Goal: Task Accomplishment & Management: Manage account settings

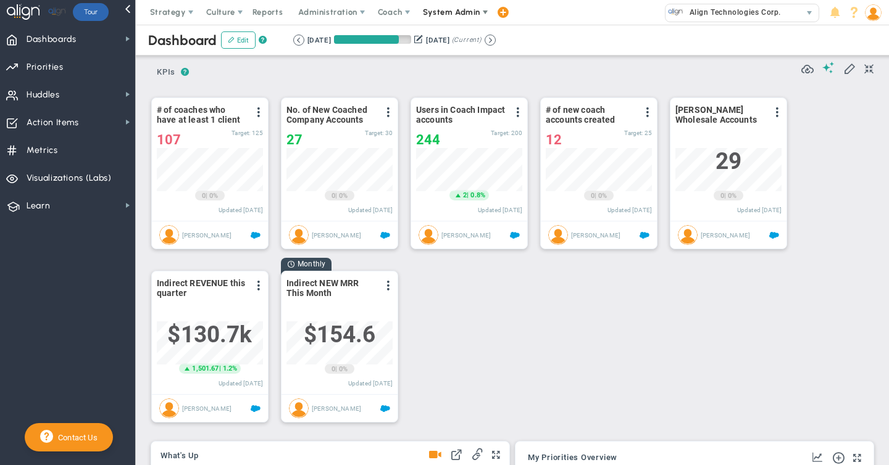
click at [442, 9] on span "System Admin" at bounding box center [451, 11] width 57 height 9
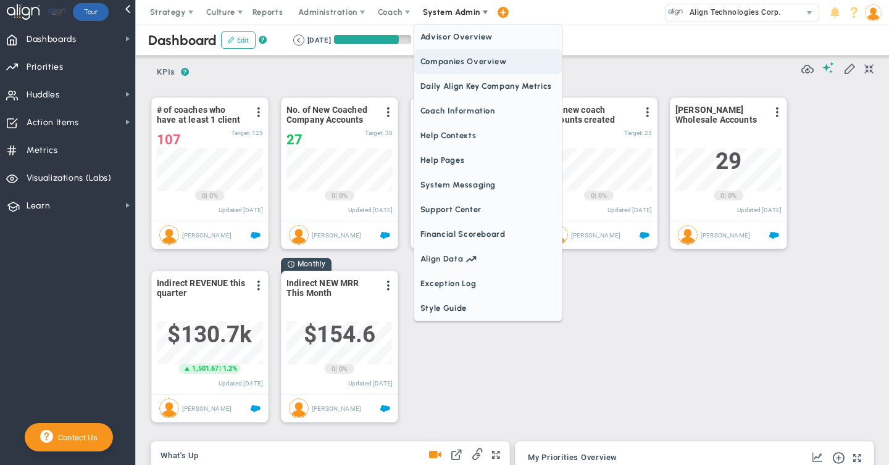
click at [426, 64] on span "Companies Overview" at bounding box center [487, 61] width 147 height 25
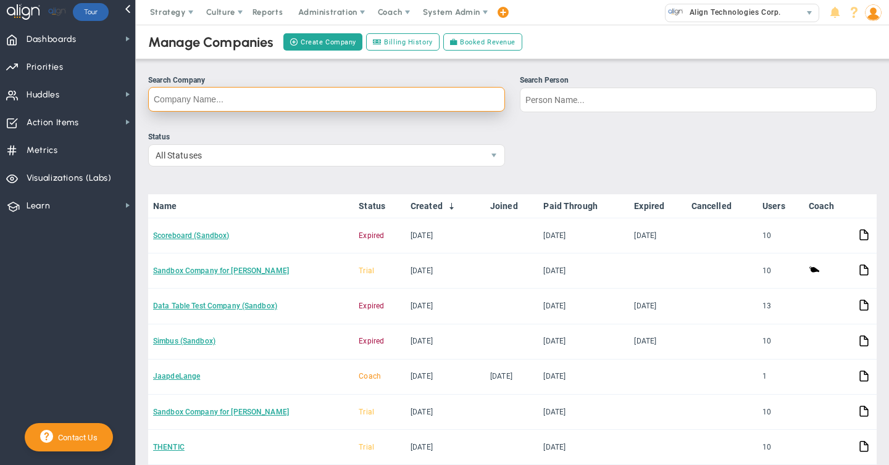
click at [184, 101] on input "Search Company" at bounding box center [326, 99] width 357 height 25
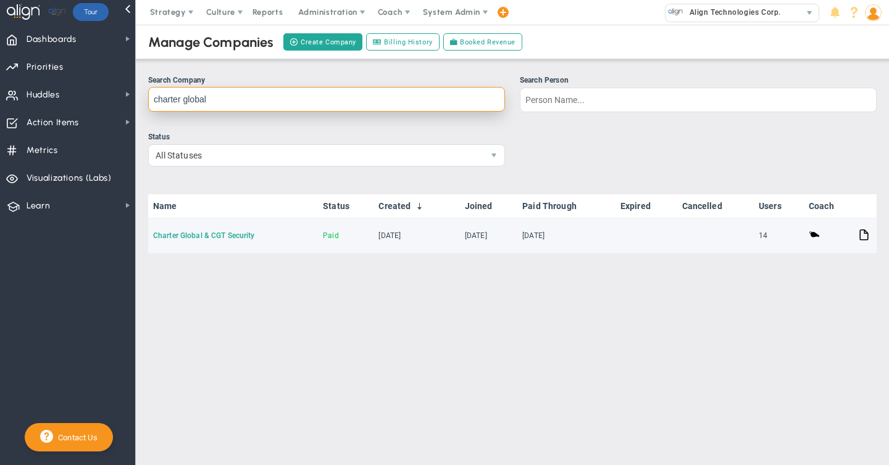
type input "charter global"
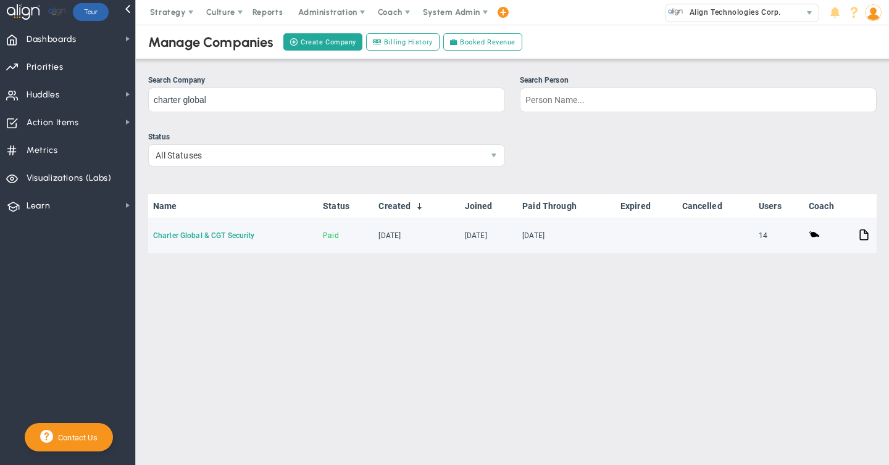
click at [186, 235] on link "Charter Global & CGT Security" at bounding box center [203, 235] width 101 height 9
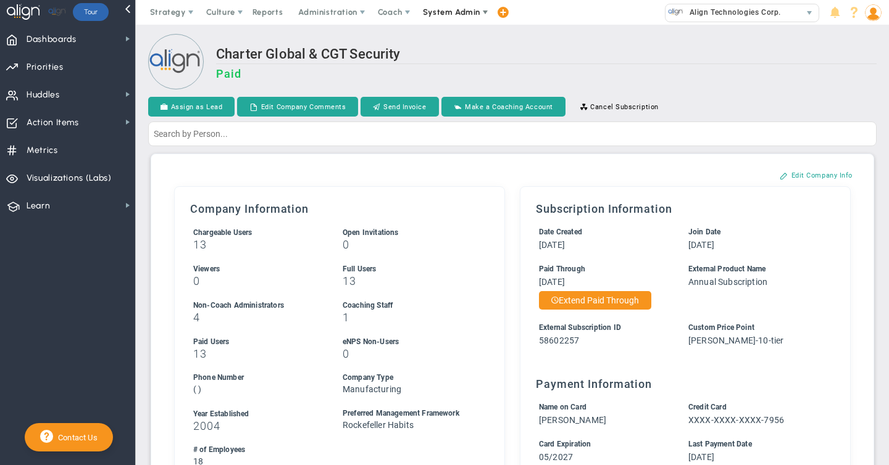
click at [457, 11] on span "System Admin" at bounding box center [451, 11] width 57 height 9
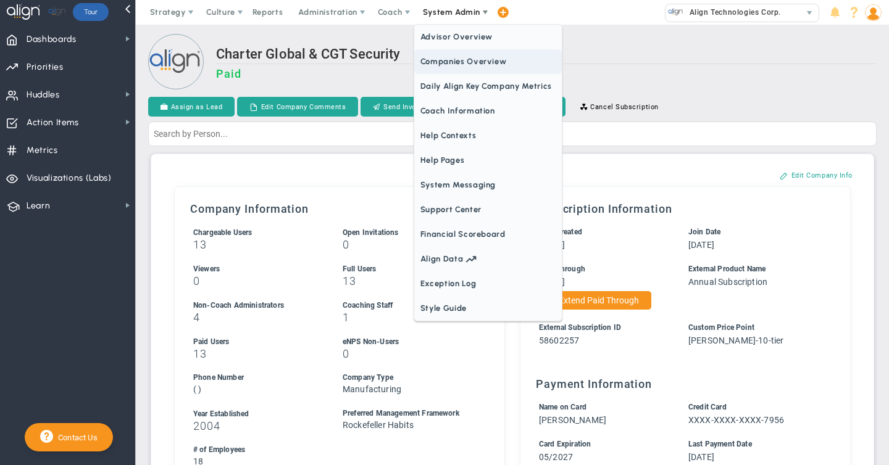
click at [440, 64] on span "Companies Overview" at bounding box center [487, 61] width 147 height 25
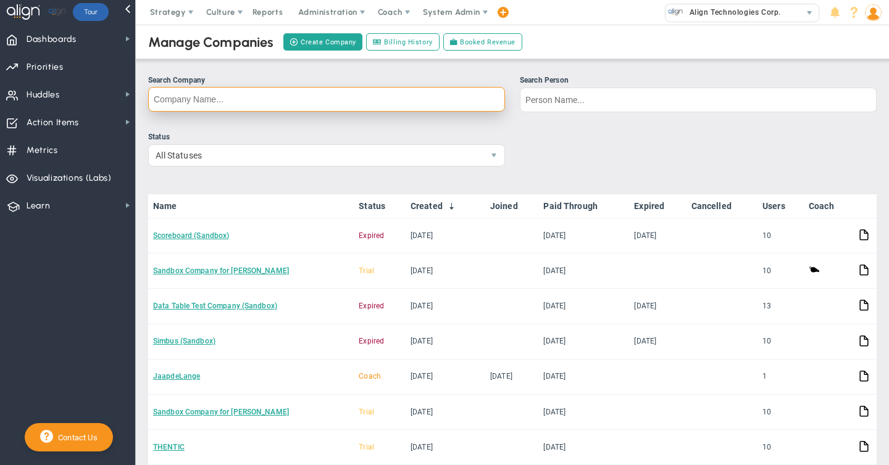
click at [196, 94] on input "Search Company" at bounding box center [326, 99] width 357 height 25
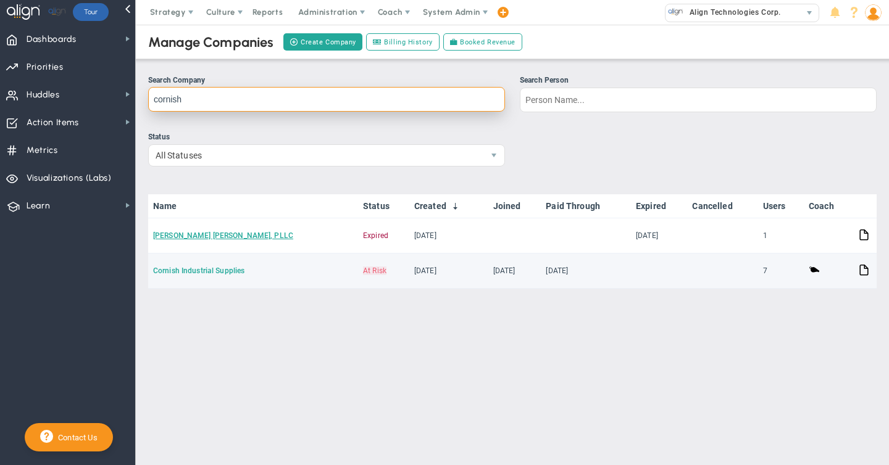
type input "cornish"
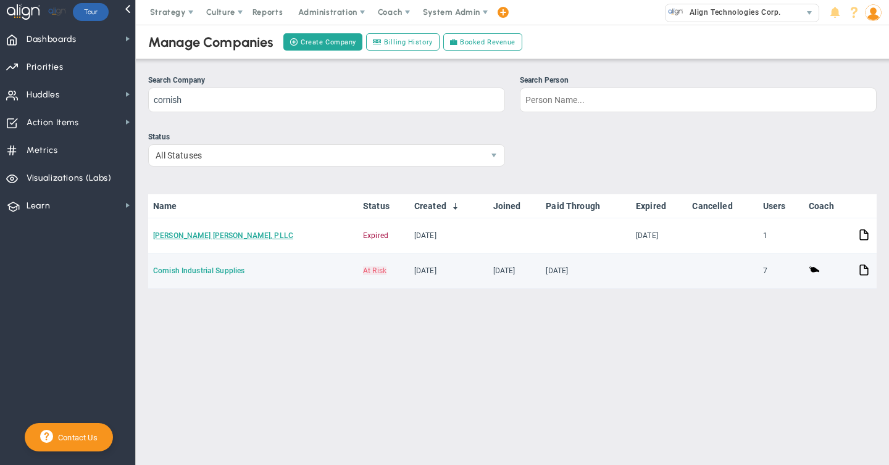
click at [196, 272] on link "Cornish Industrial Supplies" at bounding box center [198, 271] width 91 height 9
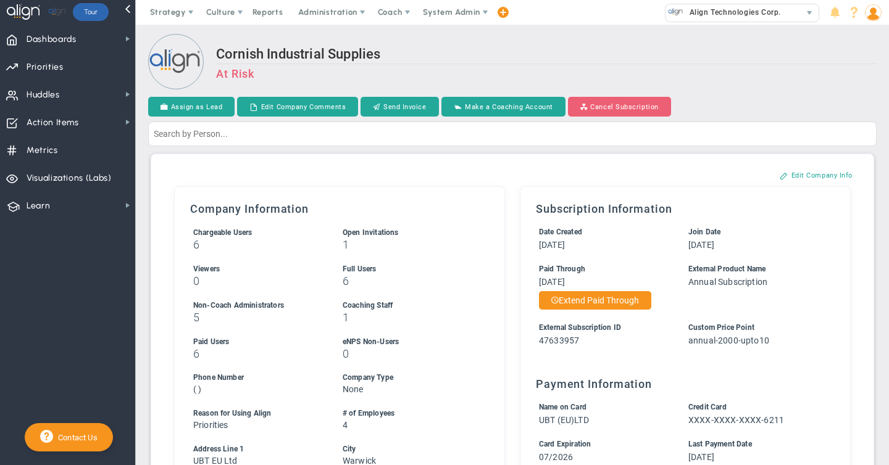
click at [610, 107] on button "Cancel Subscription" at bounding box center [619, 107] width 103 height 20
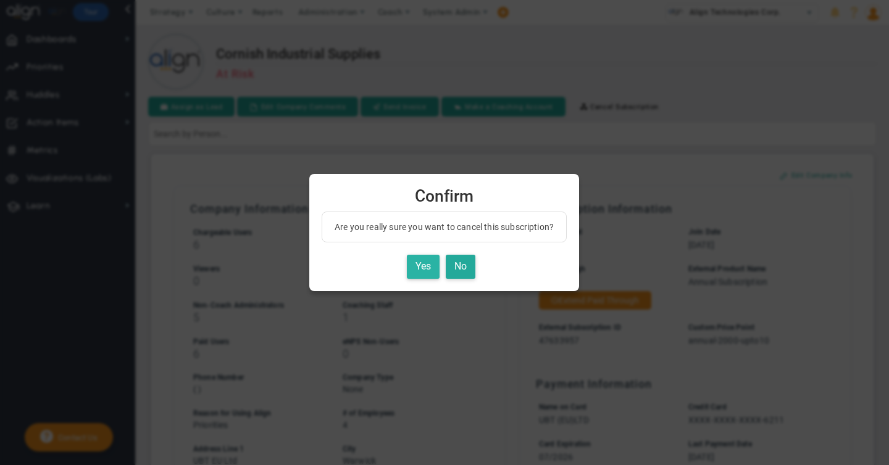
click at [426, 265] on button "Yes" at bounding box center [423, 267] width 33 height 24
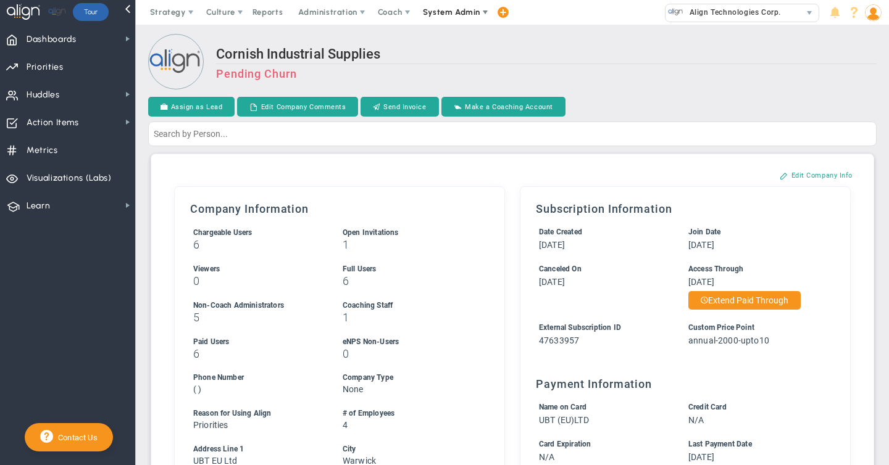
click at [436, 14] on span "System Admin" at bounding box center [451, 11] width 57 height 9
click at [343, 167] on div "Subscription Setup Close Prospect As Lost Convert To Trial Convert To Sales Tri…" at bounding box center [512, 389] width 710 height 459
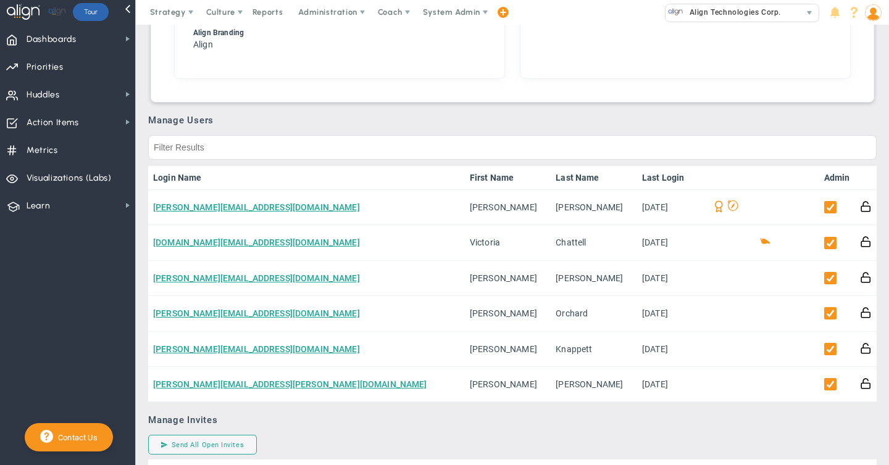
scroll to position [534, 0]
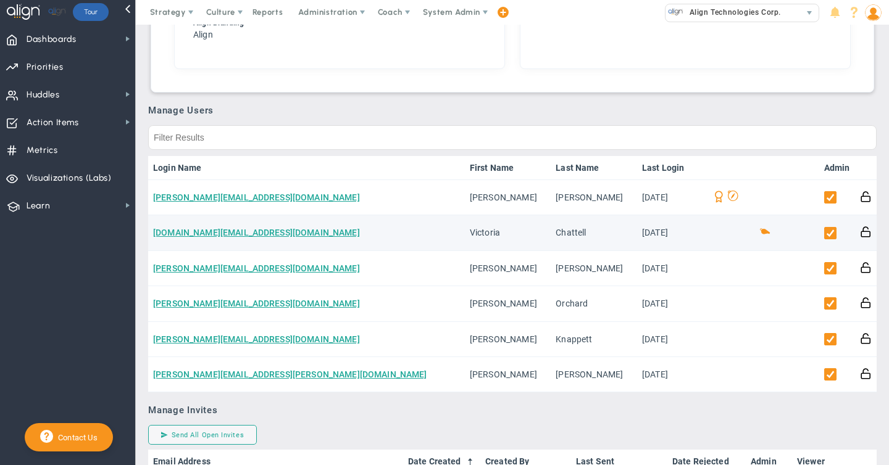
click at [318, 231] on td "[DOMAIN_NAME][EMAIL_ADDRESS][DOMAIN_NAME]" at bounding box center [306, 232] width 317 height 35
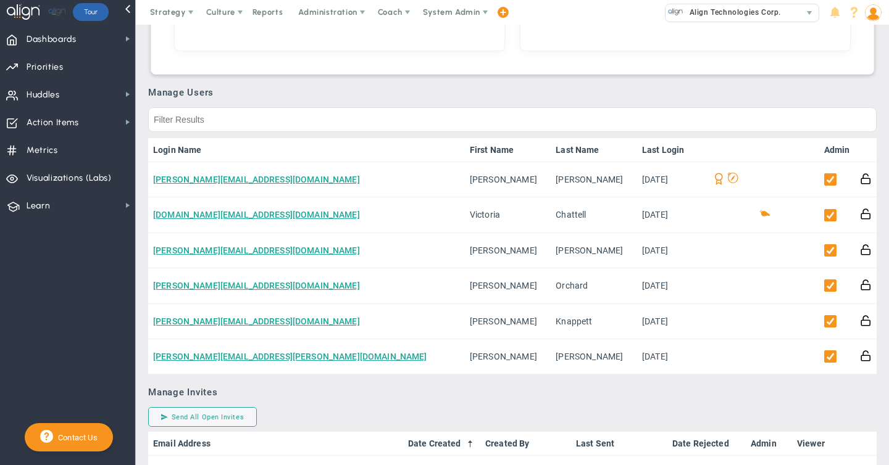
scroll to position [637, 0]
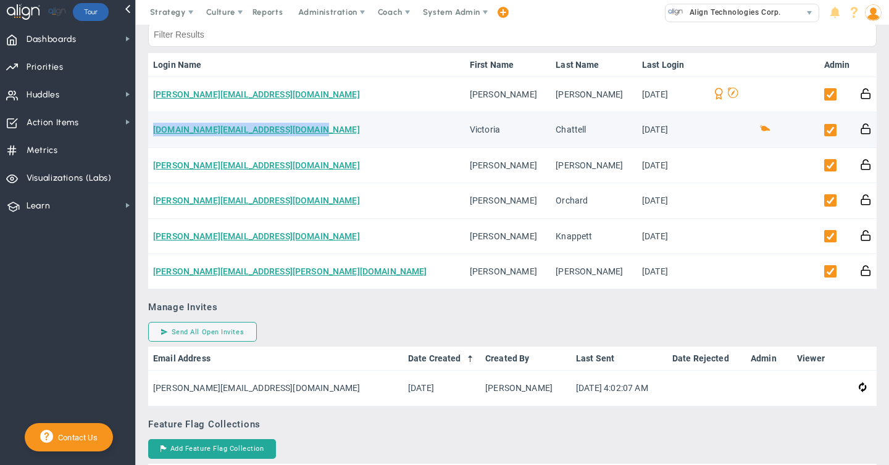
drag, startPoint x: 312, startPoint y: 128, endPoint x: 152, endPoint y: 134, distance: 159.9
click at [152, 134] on td "[DOMAIN_NAME][EMAIL_ADDRESS][DOMAIN_NAME]" at bounding box center [306, 129] width 317 height 35
copy link "[DOMAIN_NAME][EMAIL_ADDRESS][DOMAIN_NAME]"
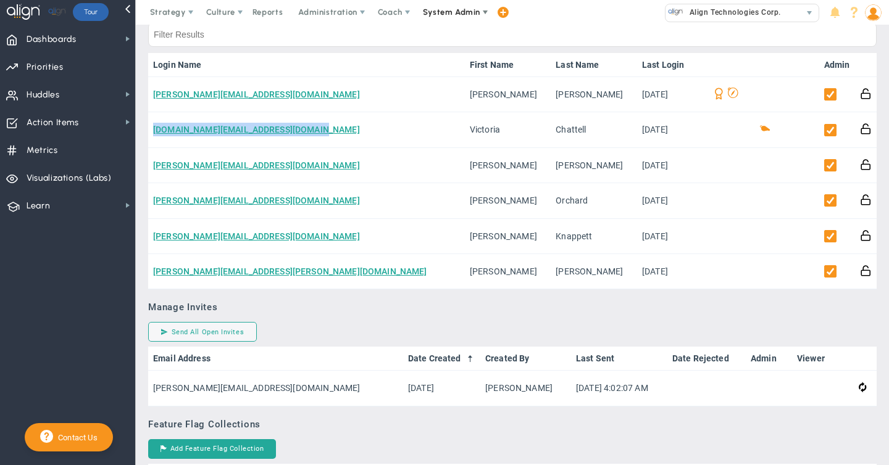
click at [453, 13] on span "System Admin" at bounding box center [451, 11] width 57 height 9
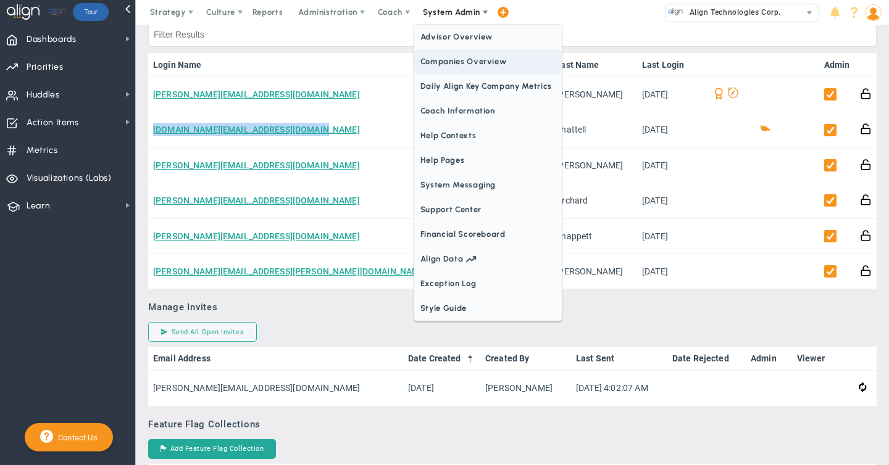
click at [446, 66] on span "Companies Overview" at bounding box center [487, 61] width 147 height 25
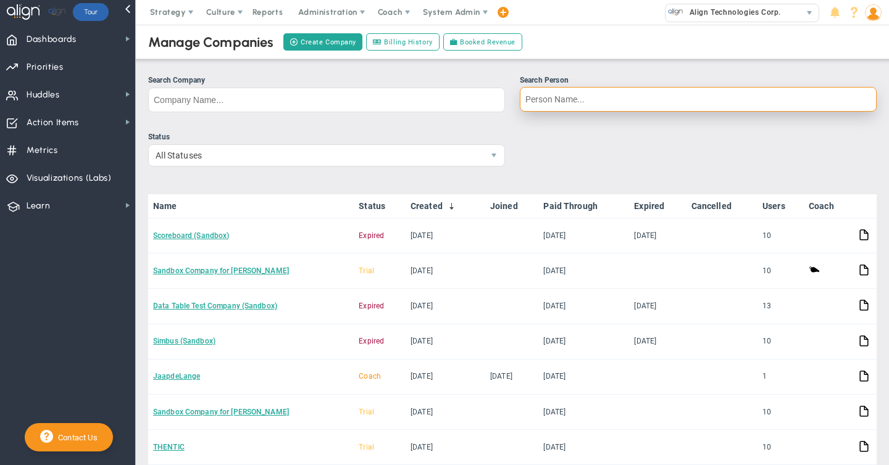
click at [547, 99] on input "Search Person" at bounding box center [698, 99] width 357 height 25
paste input "[DOMAIN_NAME][EMAIL_ADDRESS][DOMAIN_NAME]"
type input "[DOMAIN_NAME][EMAIL_ADDRESS][DOMAIN_NAME]"
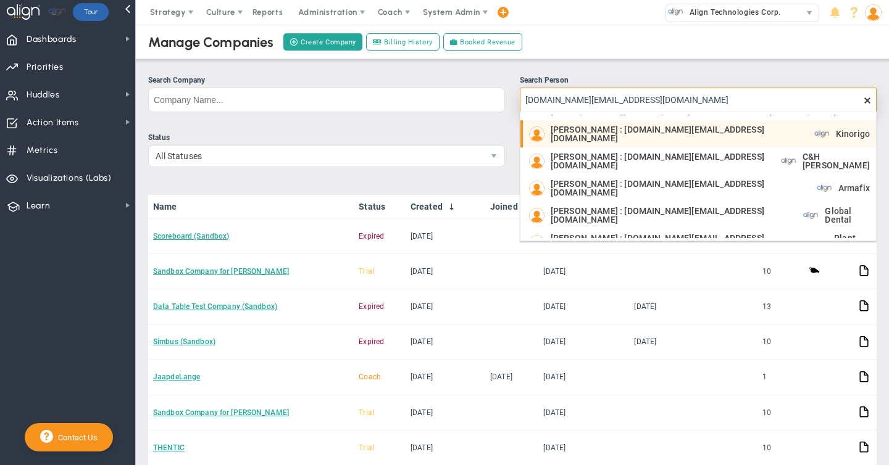
scroll to position [49, 0]
click at [595, 135] on span "[PERSON_NAME] : [DOMAIN_NAME][EMAIL_ADDRESS][DOMAIN_NAME]" at bounding box center [675, 133] width 251 height 17
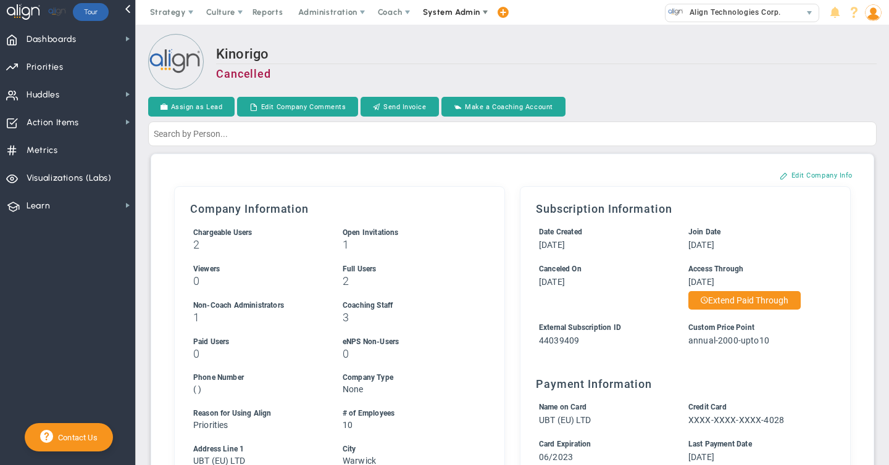
click at [452, 15] on span "System Admin" at bounding box center [451, 11] width 57 height 9
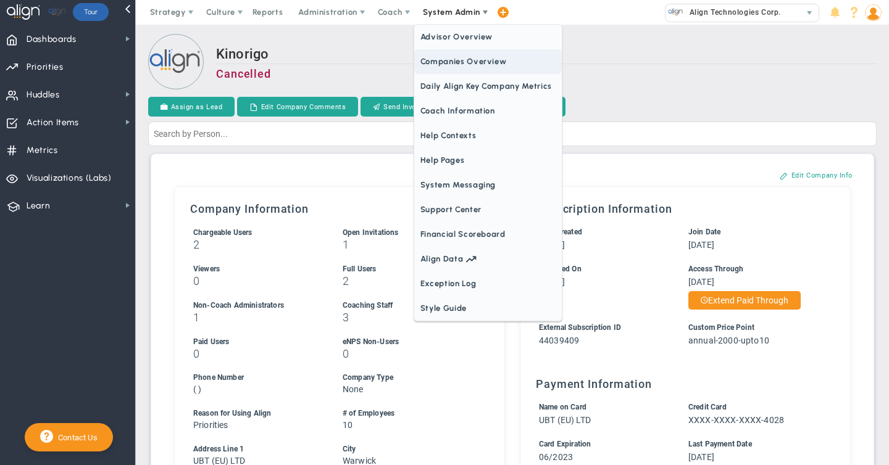
click at [454, 65] on span "Companies Overview" at bounding box center [487, 61] width 147 height 25
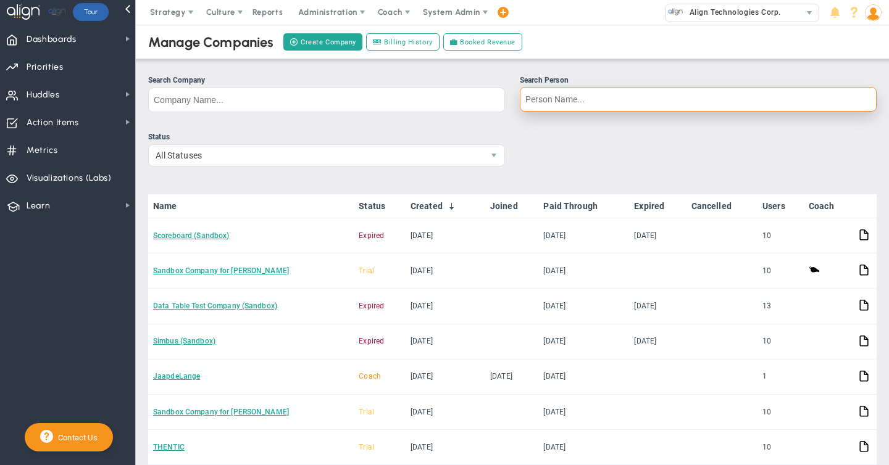
click at [544, 97] on input "Search Person" at bounding box center [698, 99] width 357 height 25
paste input "[DOMAIN_NAME][EMAIL_ADDRESS][DOMAIN_NAME]"
type input "[DOMAIN_NAME][EMAIL_ADDRESS][DOMAIN_NAME]"
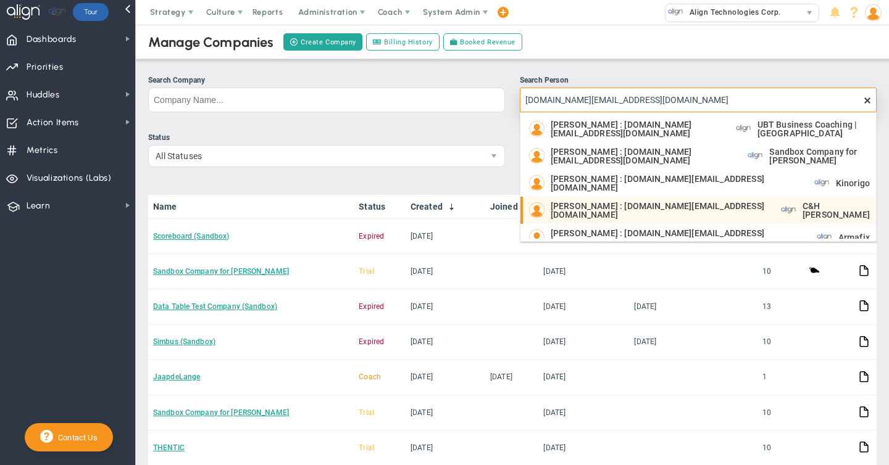
click at [750, 206] on span "[PERSON_NAME] : [DOMAIN_NAME][EMAIL_ADDRESS][DOMAIN_NAME]" at bounding box center [659, 210] width 218 height 17
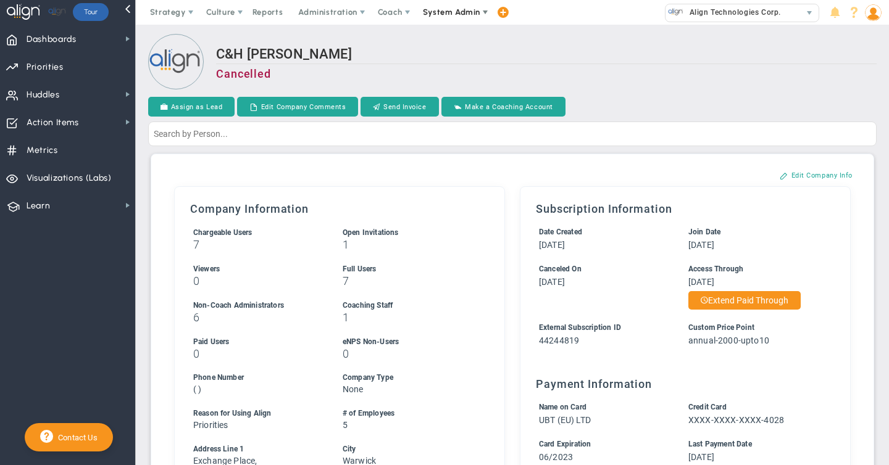
click at [456, 17] on span "System Admin" at bounding box center [451, 11] width 57 height 9
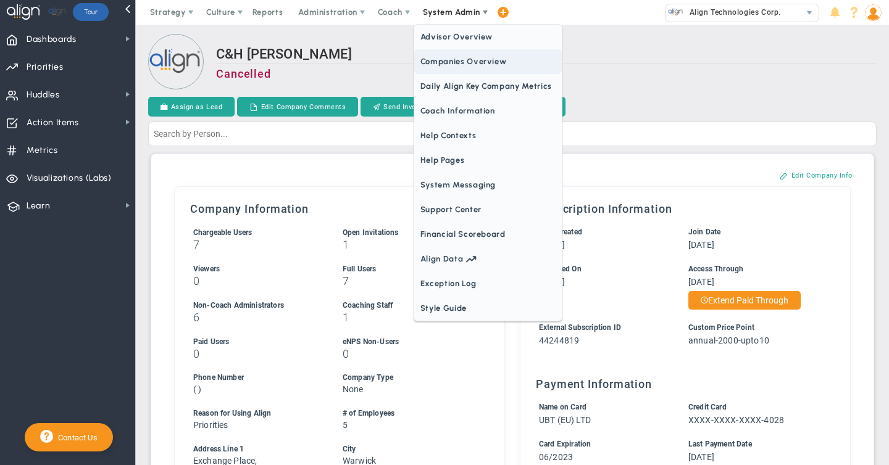
click at [458, 62] on span "Companies Overview" at bounding box center [487, 61] width 147 height 25
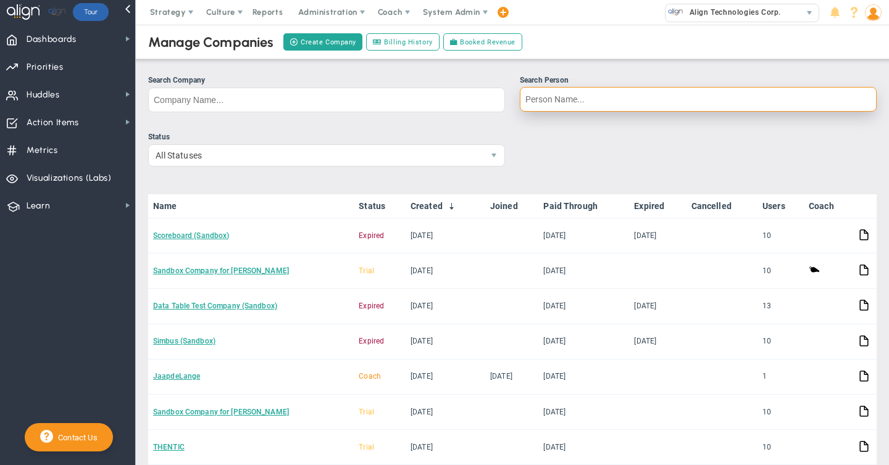
click at [550, 99] on input "Search Person" at bounding box center [698, 99] width 357 height 25
paste input "[DOMAIN_NAME][EMAIL_ADDRESS][DOMAIN_NAME]"
type input "[DOMAIN_NAME][EMAIL_ADDRESS][DOMAIN_NAME]"
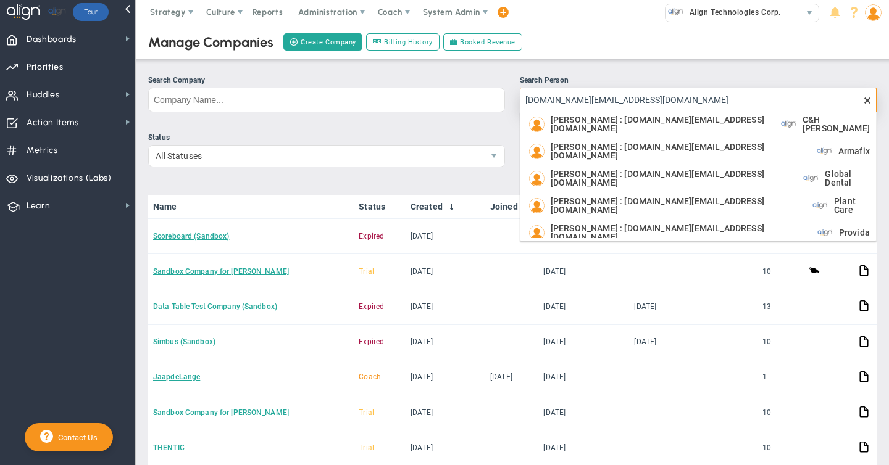
scroll to position [89, 0]
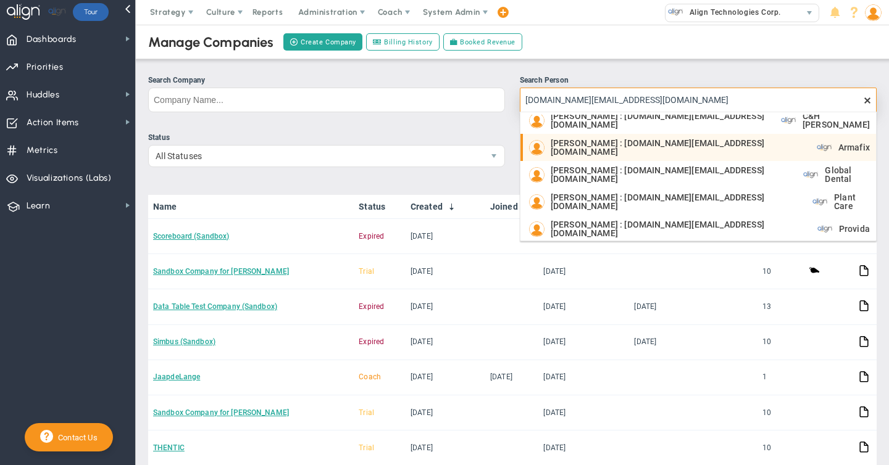
click at [752, 149] on div "[PERSON_NAME] : [DOMAIN_NAME][EMAIL_ADDRESS][DOMAIN_NAME]" at bounding box center [666, 147] width 275 height 17
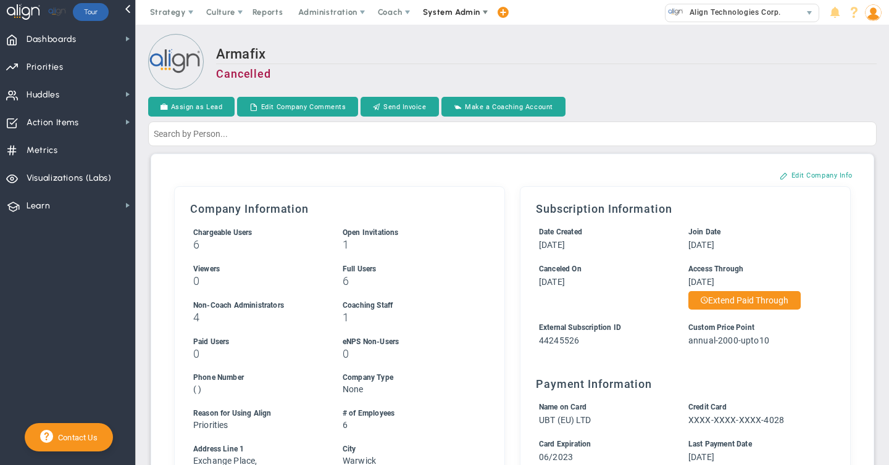
click at [454, 18] on span "System Admin" at bounding box center [452, 12] width 78 height 25
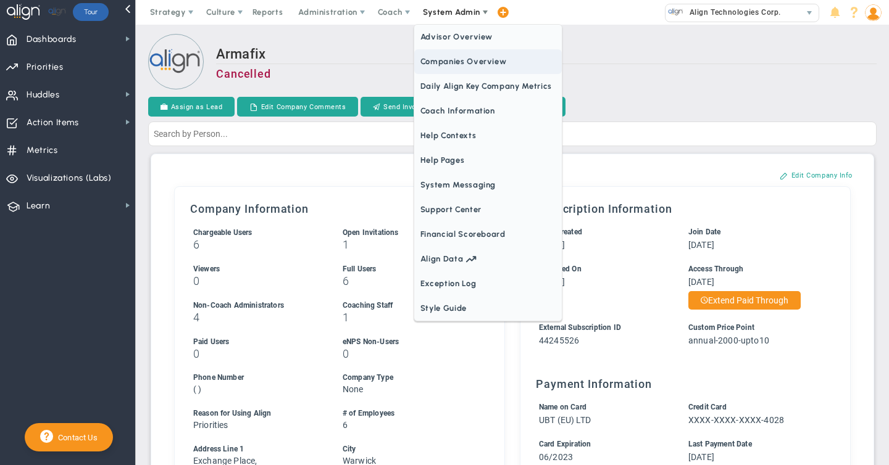
click at [458, 60] on span "Companies Overview" at bounding box center [487, 61] width 147 height 25
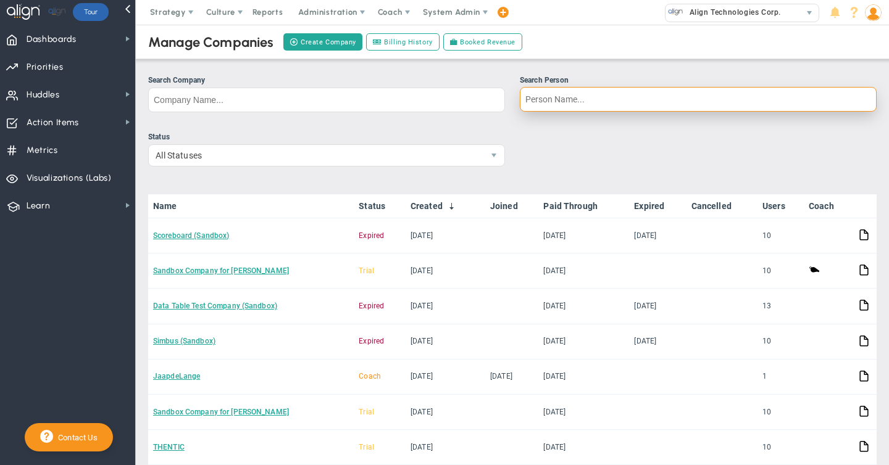
click at [636, 105] on input "Search Person" at bounding box center [698, 99] width 357 height 25
paste input "[DOMAIN_NAME][EMAIL_ADDRESS][DOMAIN_NAME]"
type input "[DOMAIN_NAME][EMAIL_ADDRESS][DOMAIN_NAME]"
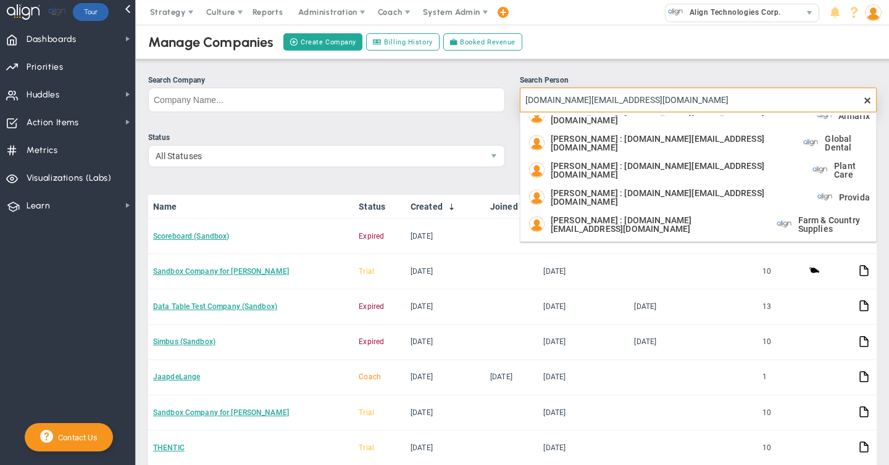
scroll to position [124, 0]
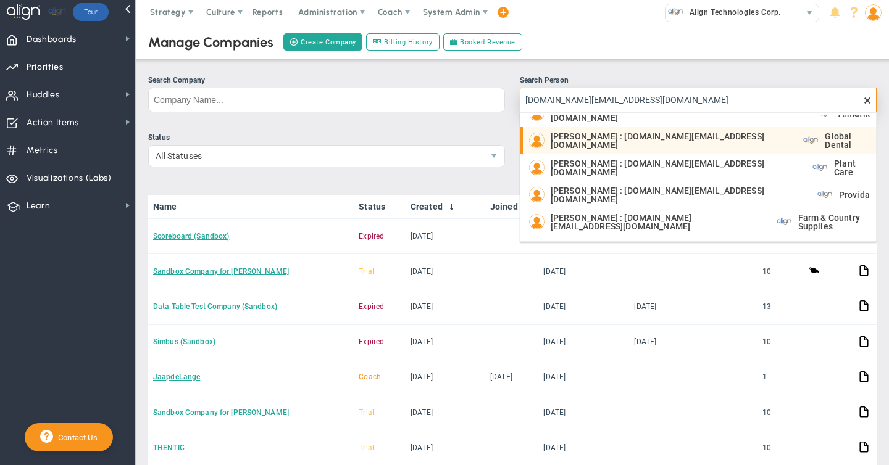
click at [751, 140] on div "[PERSON_NAME] : [DOMAIN_NAME][EMAIL_ADDRESS][DOMAIN_NAME]" at bounding box center [660, 140] width 262 height 17
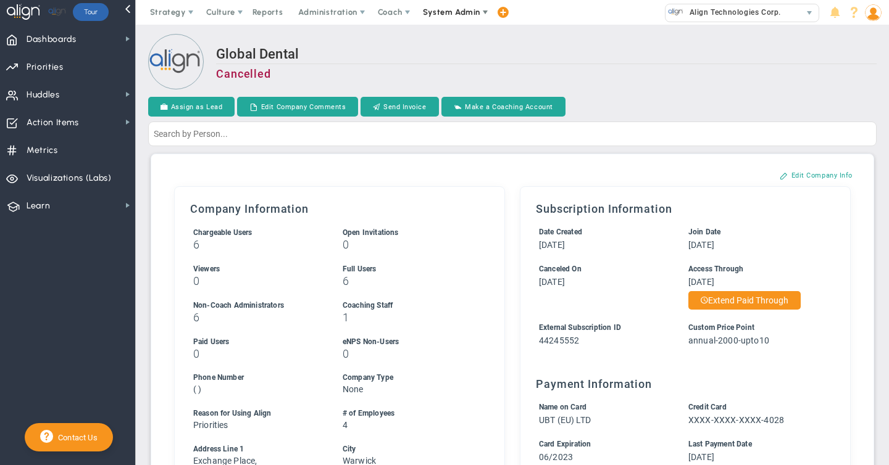
click at [459, 12] on span "System Admin" at bounding box center [451, 11] width 57 height 9
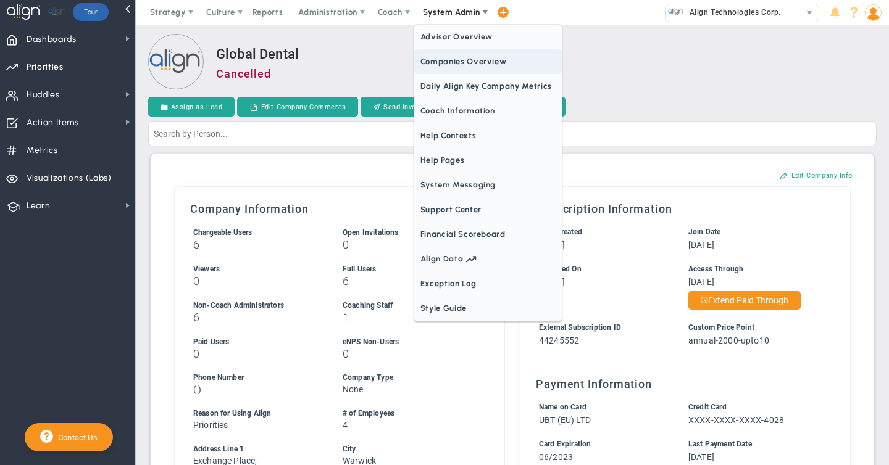
click at [460, 61] on span "Companies Overview" at bounding box center [487, 61] width 147 height 25
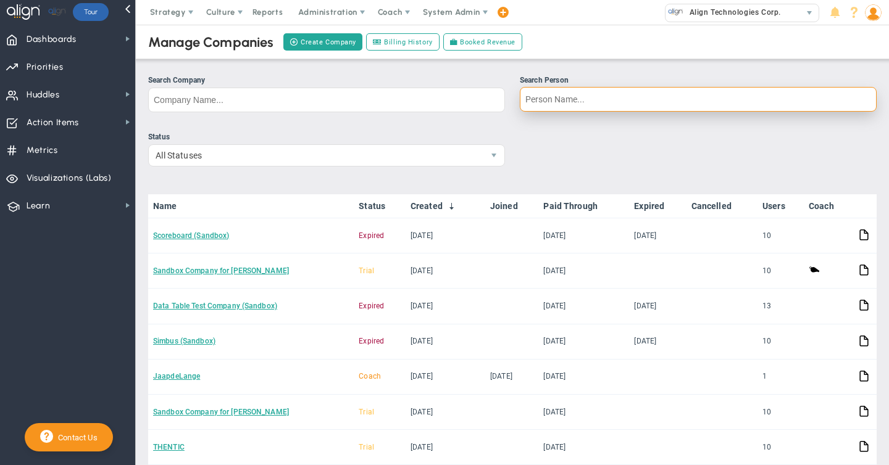
click at [701, 96] on input "Search Person" at bounding box center [698, 99] width 357 height 25
paste input "[DOMAIN_NAME][EMAIL_ADDRESS][DOMAIN_NAME]"
type input "[DOMAIN_NAME][EMAIL_ADDRESS][DOMAIN_NAME]"
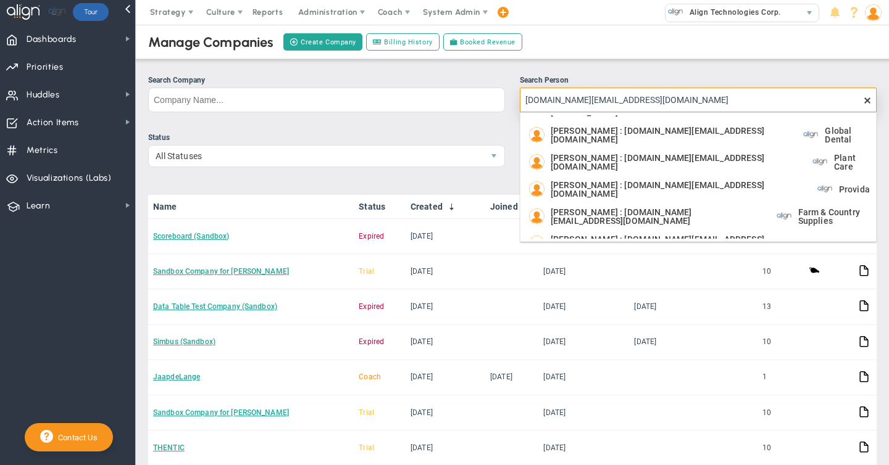
scroll to position [138, 0]
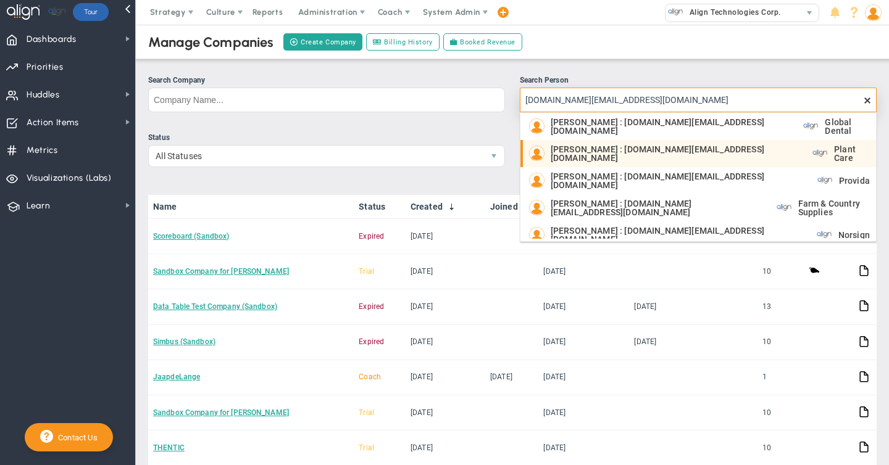
click at [757, 152] on span "[PERSON_NAME] : [DOMAIN_NAME][EMAIL_ADDRESS][DOMAIN_NAME]" at bounding box center [674, 153] width 249 height 17
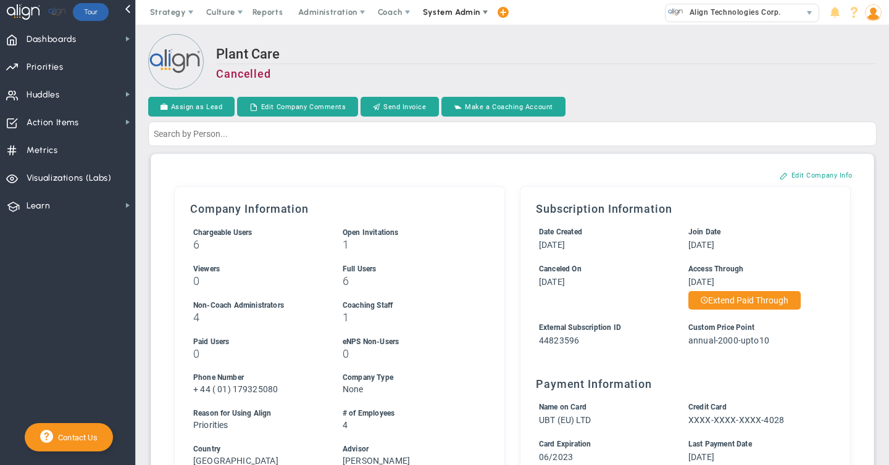
click at [442, 10] on span "System Admin" at bounding box center [451, 11] width 57 height 9
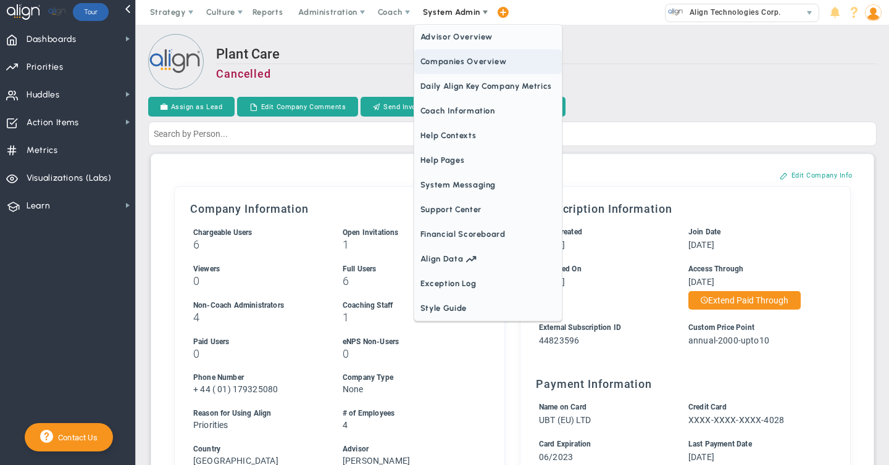
click at [444, 60] on span "Companies Overview" at bounding box center [487, 61] width 147 height 25
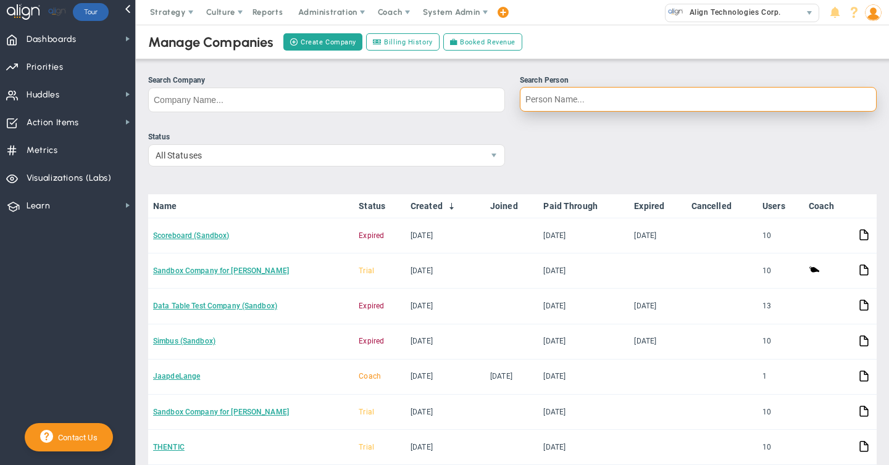
click at [688, 107] on input "Search Person" at bounding box center [698, 99] width 357 height 25
paste input "[DOMAIN_NAME][EMAIL_ADDRESS][DOMAIN_NAME]"
type input "[DOMAIN_NAME][EMAIL_ADDRESS][DOMAIN_NAME]"
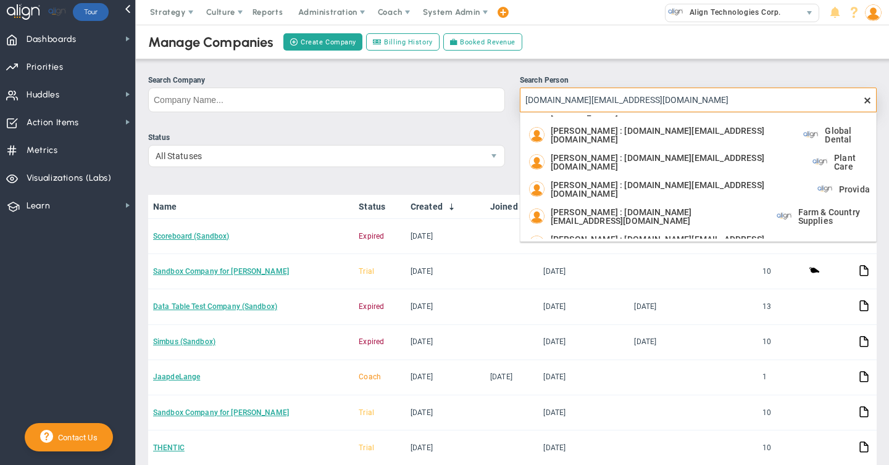
scroll to position [138, 0]
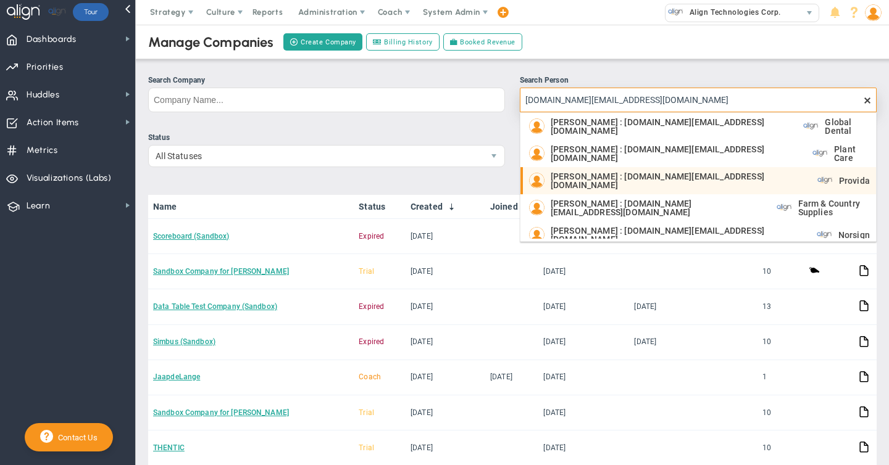
click at [720, 172] on span "[PERSON_NAME] : [DOMAIN_NAME][EMAIL_ADDRESS][DOMAIN_NAME]" at bounding box center [677, 180] width 254 height 17
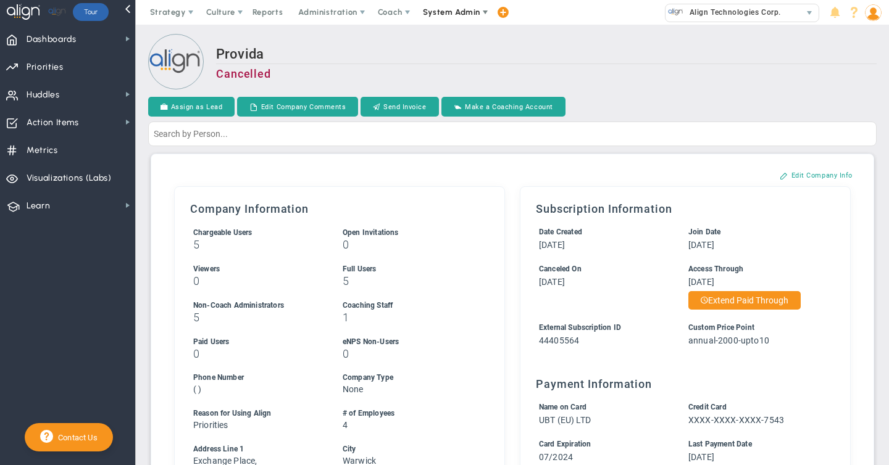
click at [448, 15] on span "System Admin" at bounding box center [451, 11] width 57 height 9
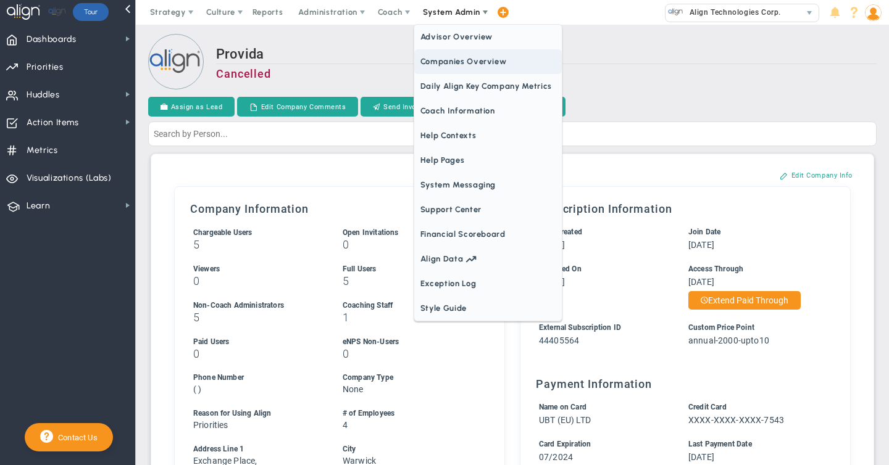
click at [452, 64] on span "Companies Overview" at bounding box center [487, 61] width 147 height 25
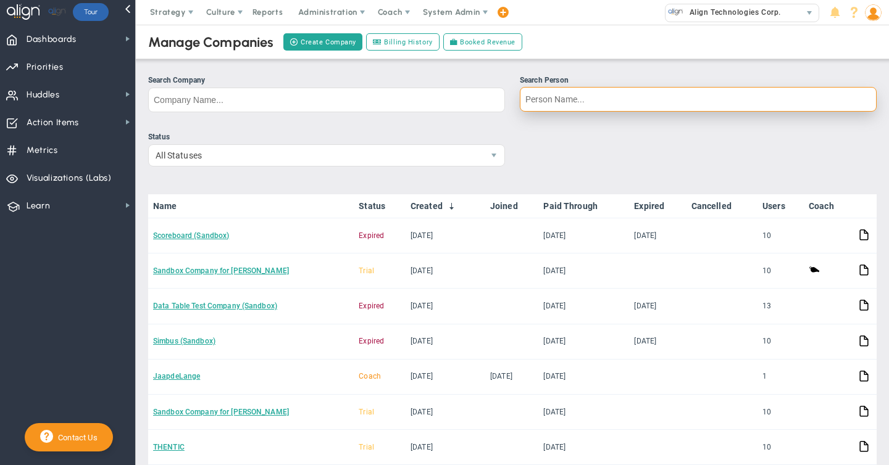
click at [678, 100] on input "Search Person" at bounding box center [698, 99] width 357 height 25
paste input "[DOMAIN_NAME][EMAIL_ADDRESS][DOMAIN_NAME]"
type input "[DOMAIN_NAME][EMAIL_ADDRESS][DOMAIN_NAME]"
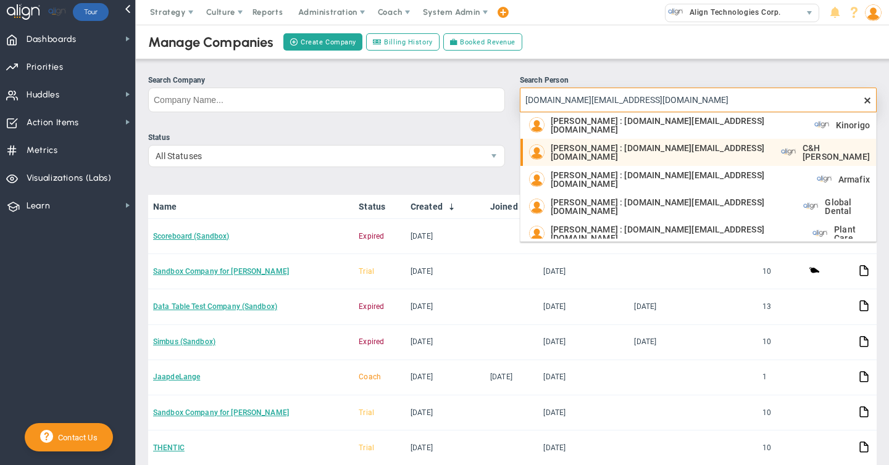
scroll to position [138, 0]
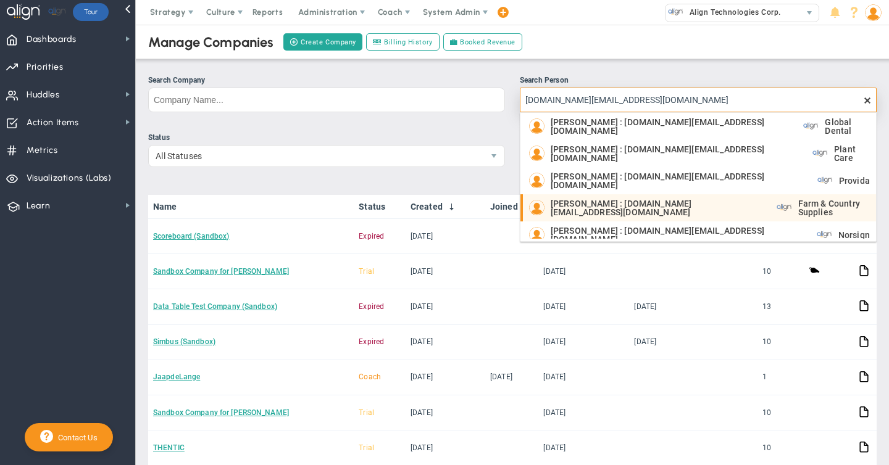
click at [798, 199] on span "Farm & Country Supplies" at bounding box center [834, 207] width 72 height 17
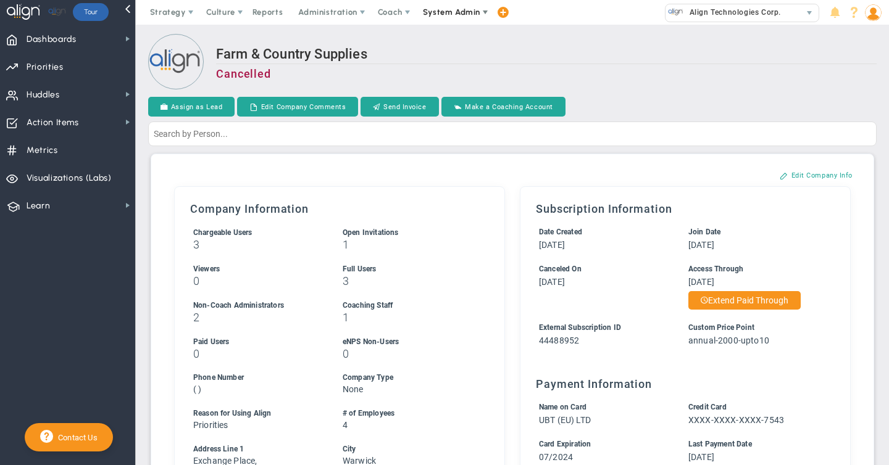
click at [453, 10] on span "System Admin" at bounding box center [451, 11] width 57 height 9
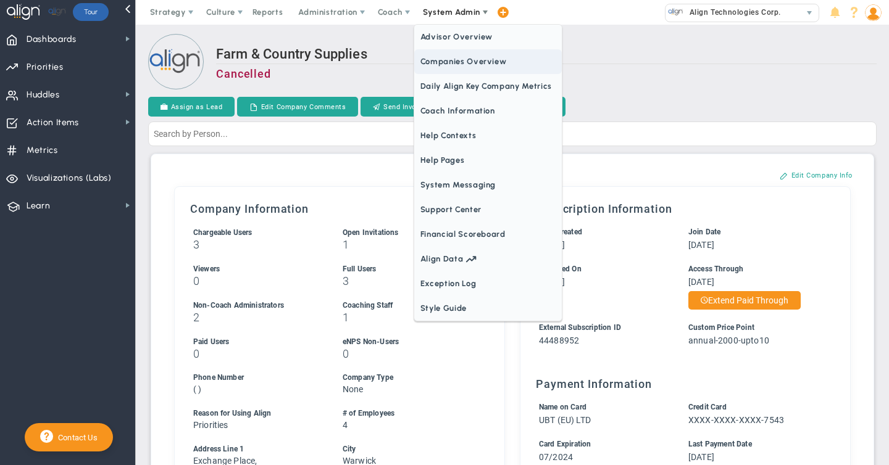
click at [457, 63] on span "Companies Overview" at bounding box center [487, 61] width 147 height 25
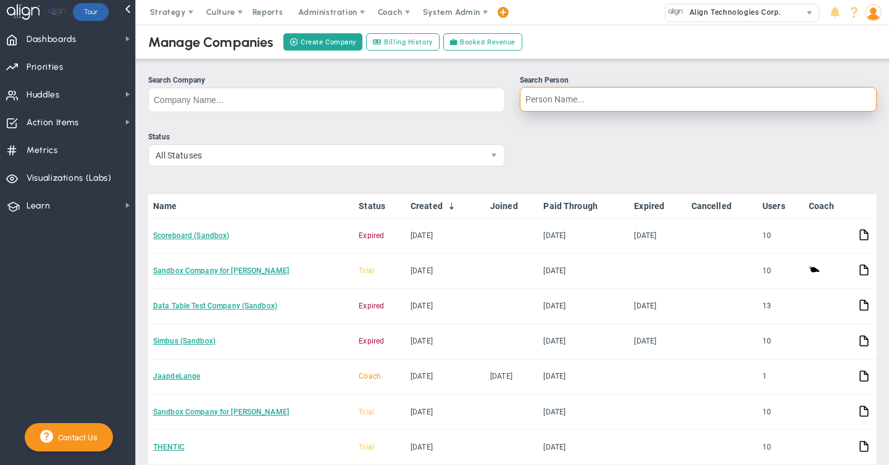
click at [601, 96] on input "Search Person" at bounding box center [698, 99] width 357 height 25
paste input "[DOMAIN_NAME][EMAIL_ADDRESS][DOMAIN_NAME]"
type input "[DOMAIN_NAME][EMAIL_ADDRESS][DOMAIN_NAME]"
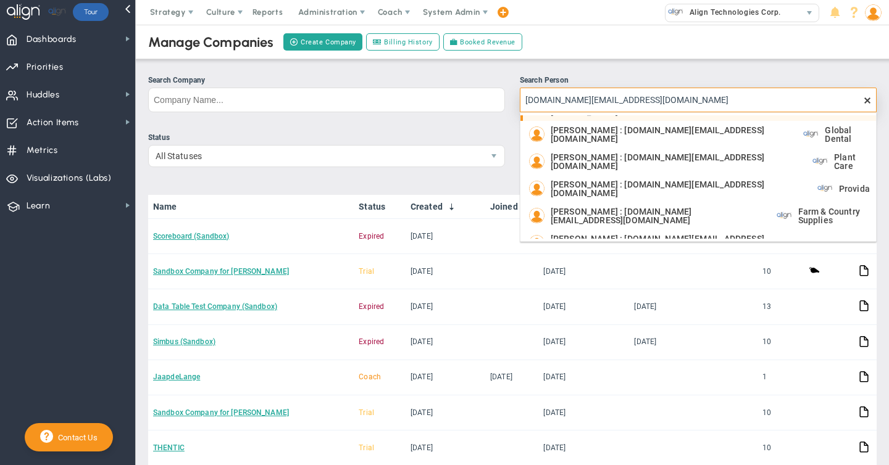
scroll to position [138, 0]
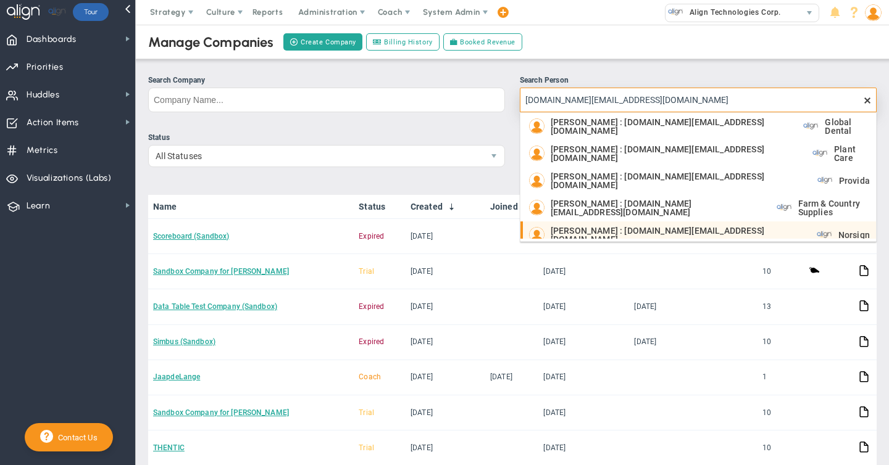
click at [711, 226] on span "[PERSON_NAME] : [DOMAIN_NAME][EMAIL_ADDRESS][DOMAIN_NAME]" at bounding box center [677, 234] width 254 height 17
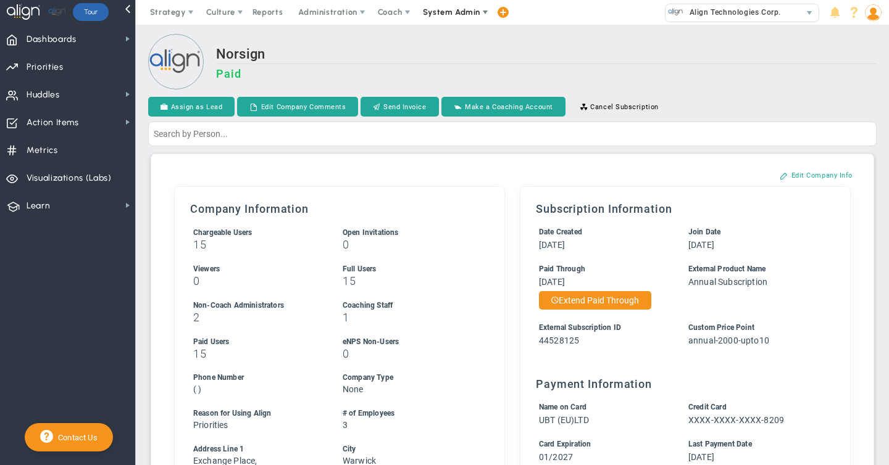
click at [447, 15] on span "System Admin" at bounding box center [451, 11] width 57 height 9
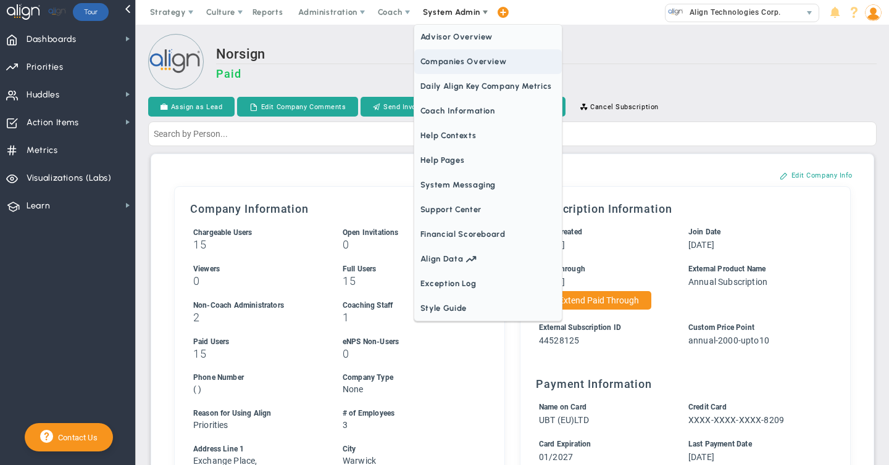
click at [444, 62] on span "Companies Overview" at bounding box center [487, 61] width 147 height 25
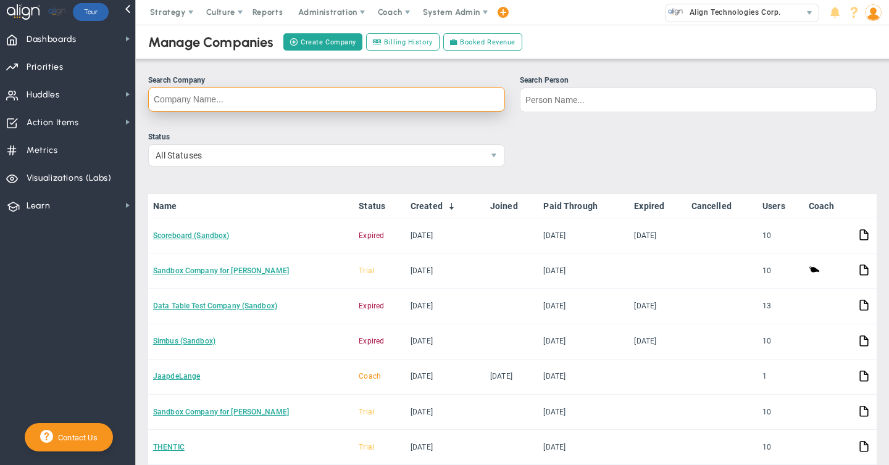
click at [209, 97] on input "Search Company" at bounding box center [326, 99] width 357 height 25
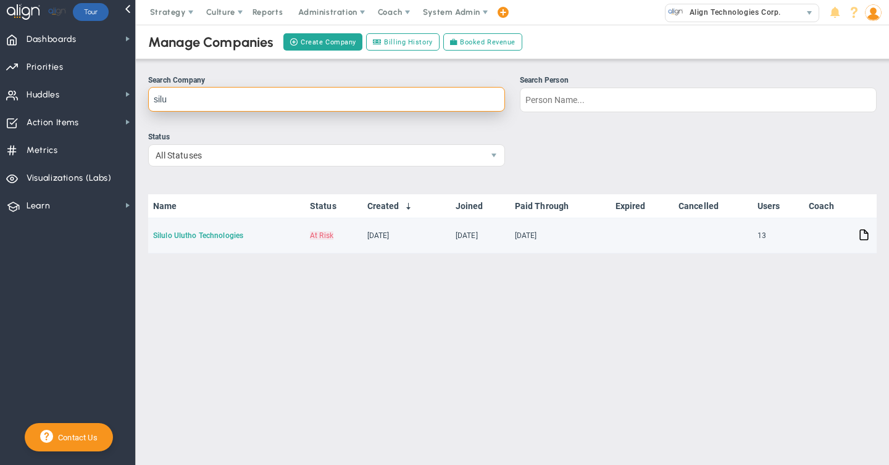
type input "silu"
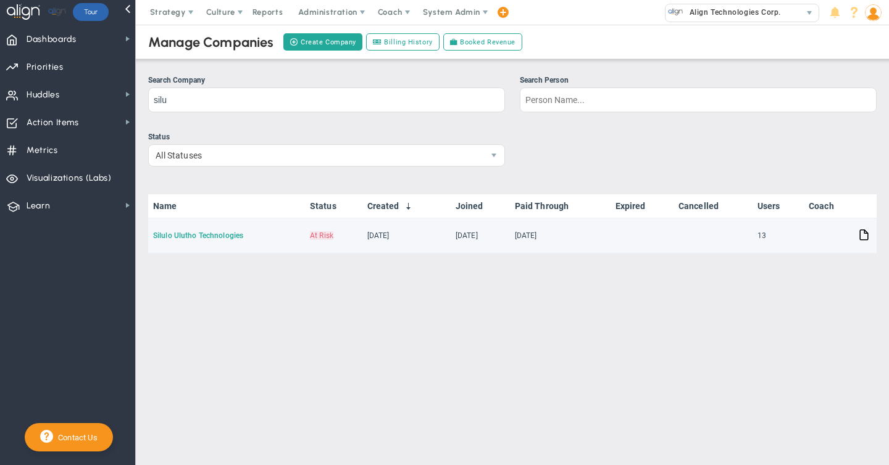
click at [190, 234] on link "Silulo Ulutho Technologies" at bounding box center [198, 235] width 90 height 9
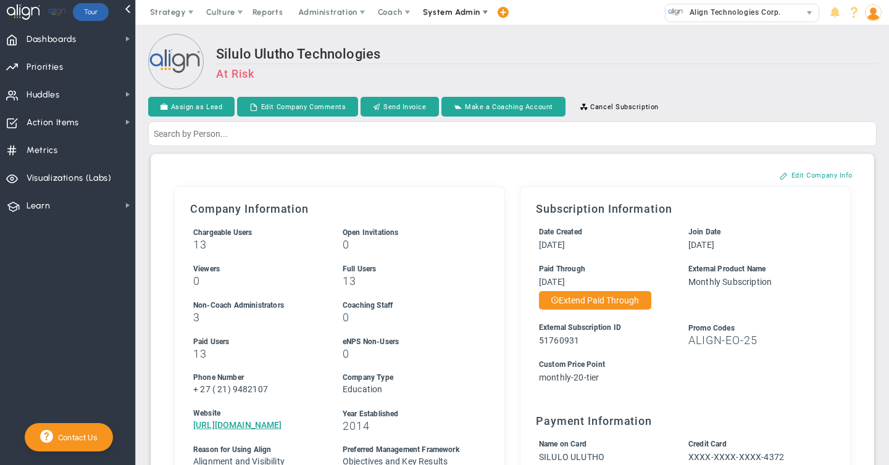
click at [457, 11] on span "System Admin" at bounding box center [451, 11] width 57 height 9
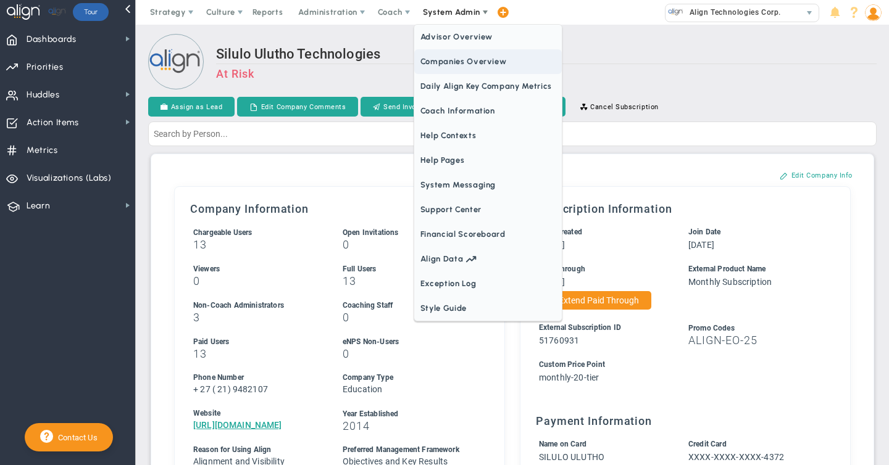
click at [446, 61] on span "Companies Overview" at bounding box center [487, 61] width 147 height 25
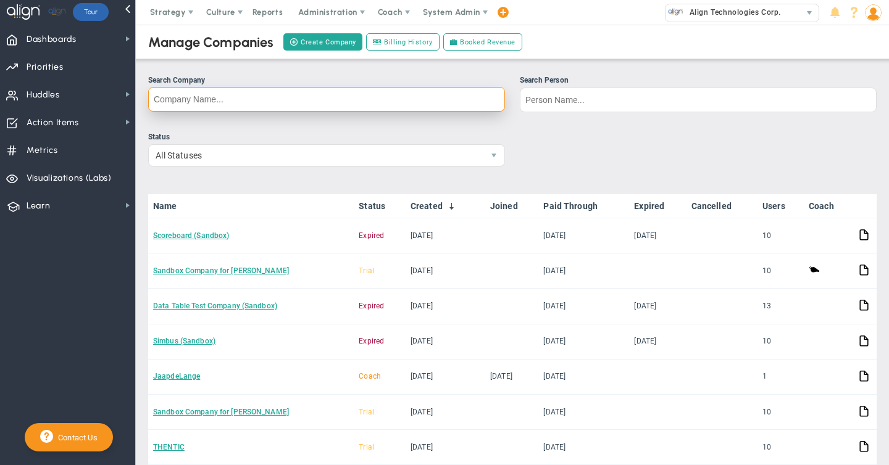
click at [251, 97] on input "Search Company" at bounding box center [326, 99] width 357 height 25
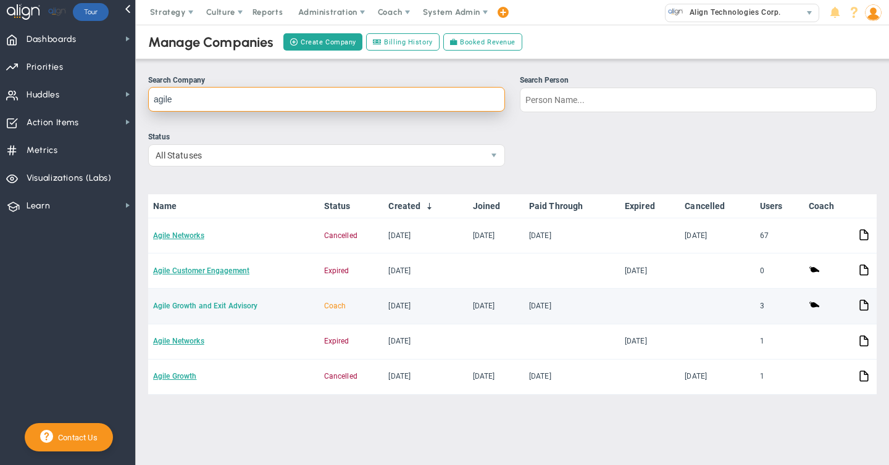
type input "agile"
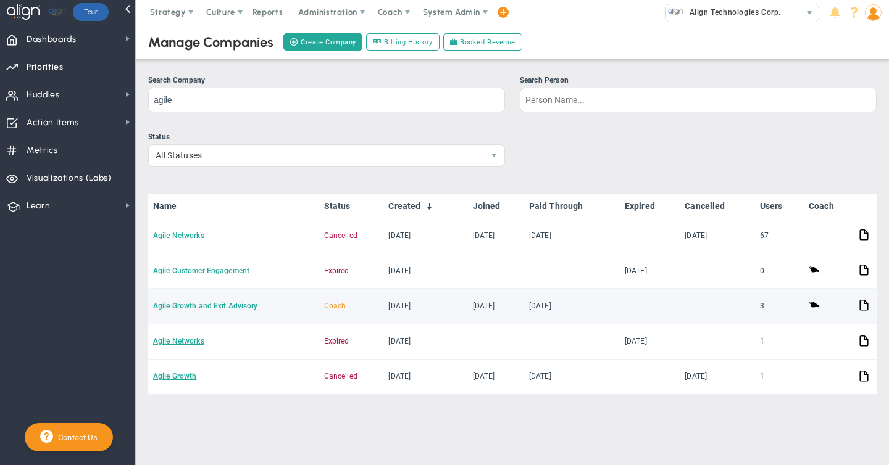
click at [206, 305] on link "Agile Growth and Exit Advisory" at bounding box center [205, 306] width 105 height 9
